Goal: Task Accomplishment & Management: Manage account settings

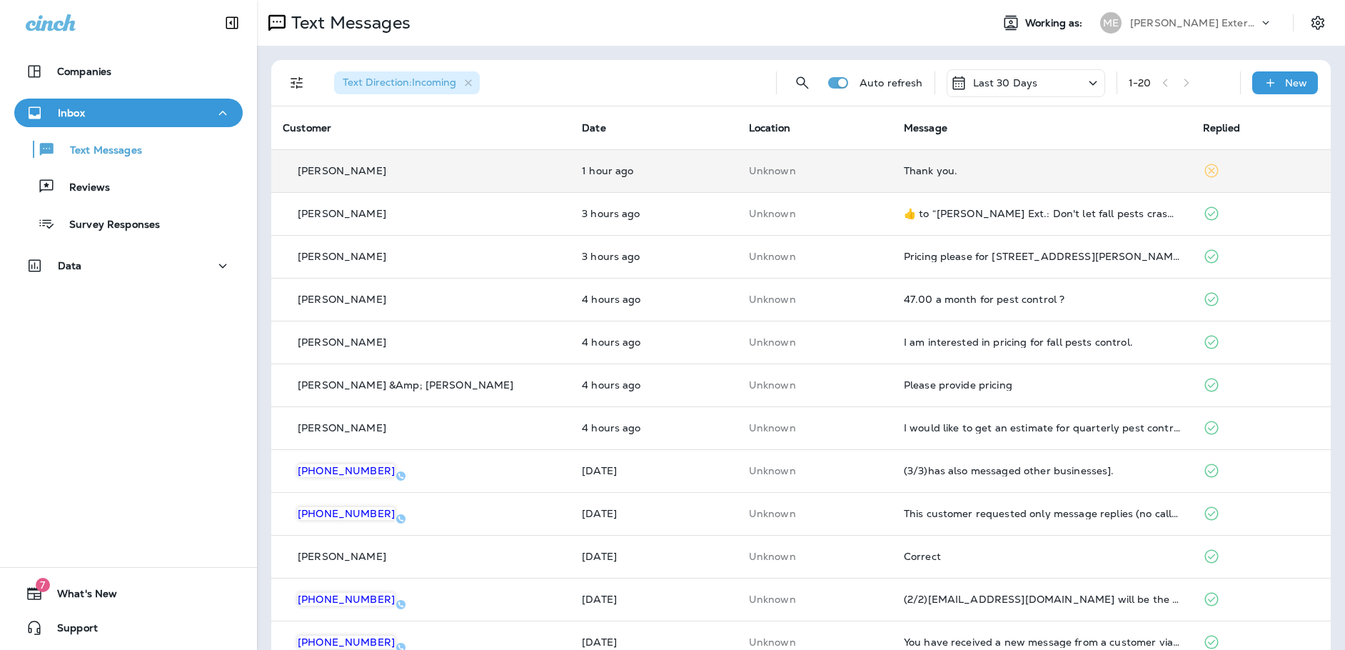
click at [1016, 171] on div "Thank you." at bounding box center [1042, 170] width 276 height 11
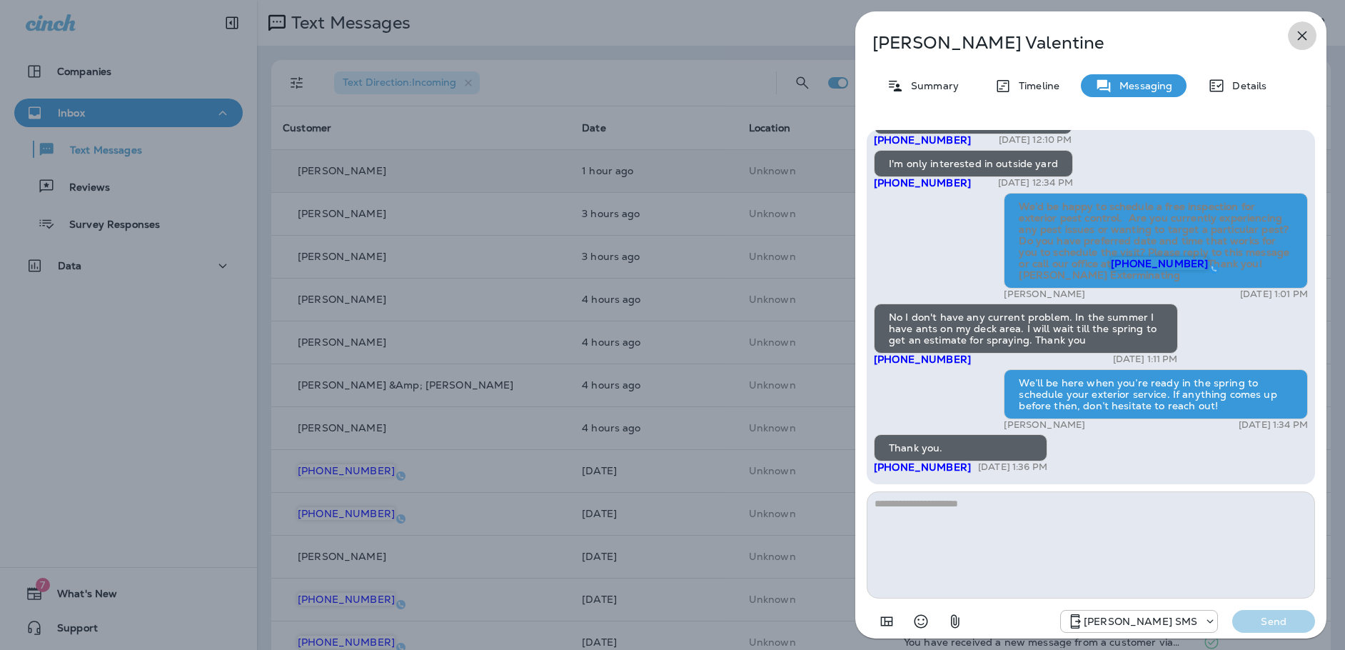
click at [1293, 29] on button "button" at bounding box center [1302, 35] width 29 height 29
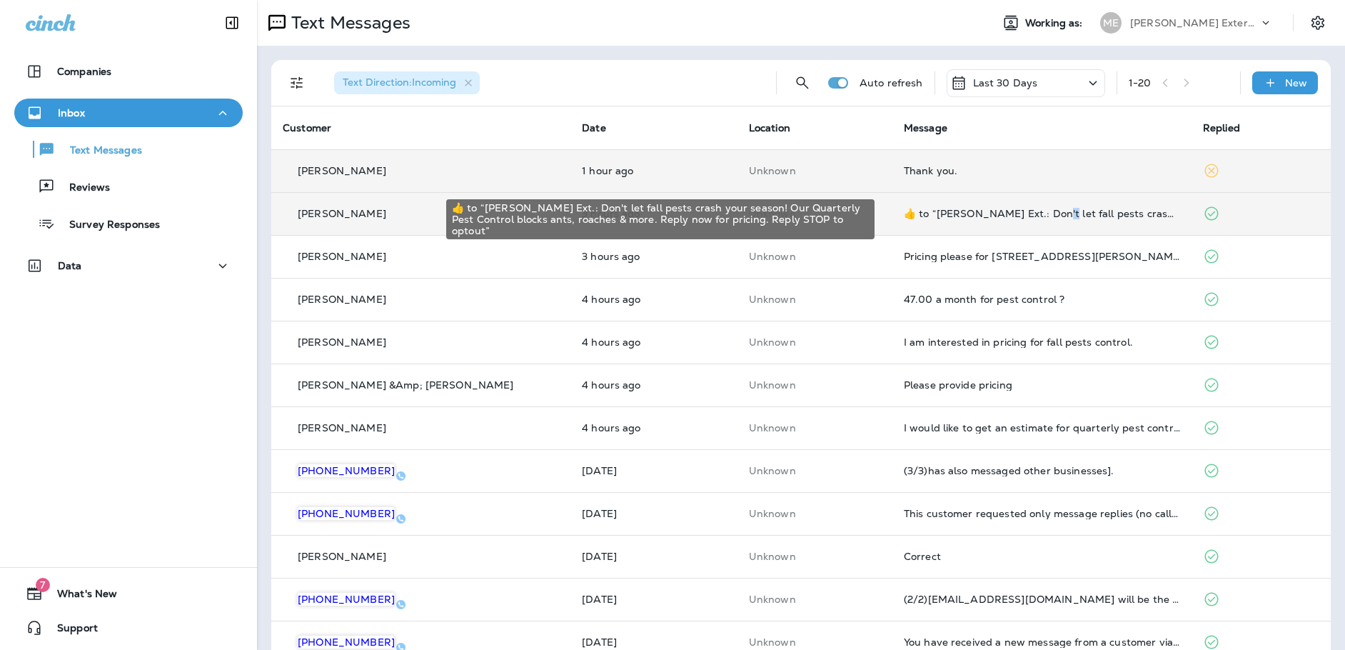
drag, startPoint x: 1024, startPoint y: 218, endPoint x: 1019, endPoint y: 224, distance: 8.1
click at [1019, 224] on td "​👍​ to “ [PERSON_NAME] Ext.: Don't let fall pests crash your season! Our Quarte…" at bounding box center [1041, 213] width 299 height 43
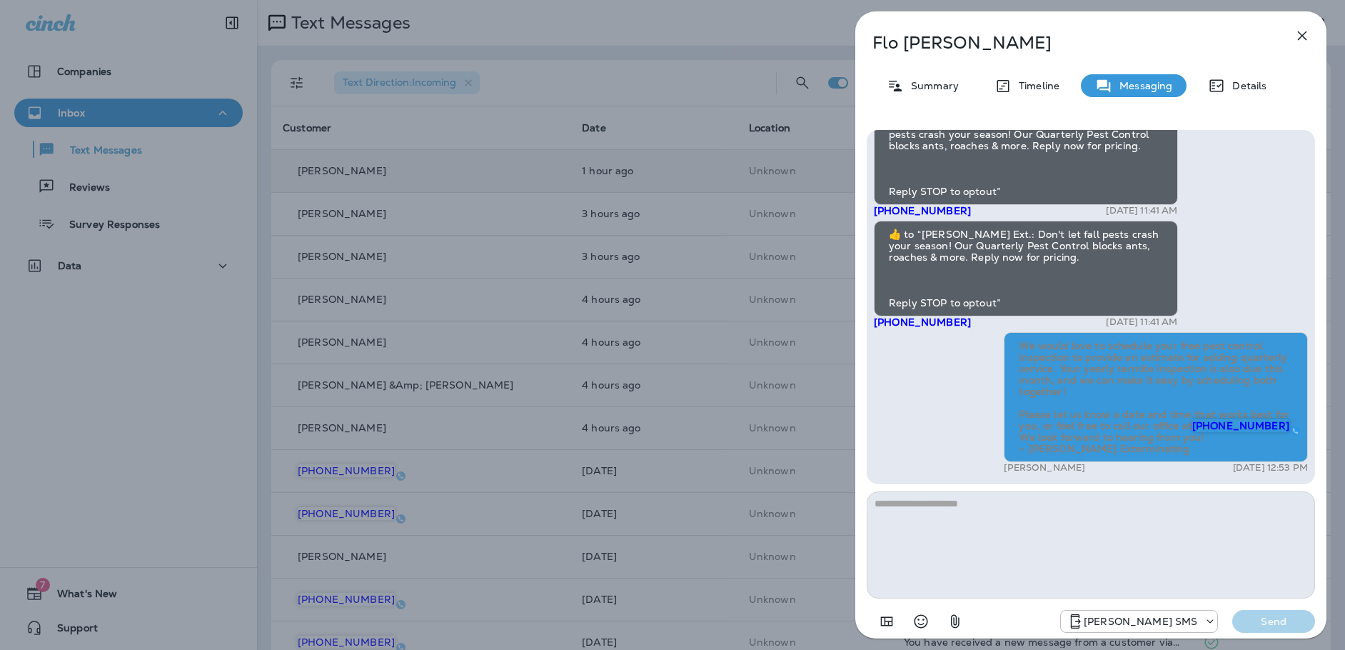
click at [1305, 36] on icon "button" at bounding box center [1301, 35] width 17 height 17
